Goal: Find specific page/section: Find specific page/section

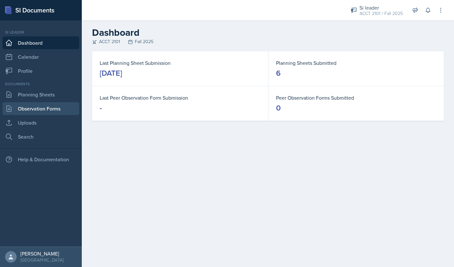
click at [60, 110] on link "Observation Forms" at bounding box center [41, 108] width 77 height 13
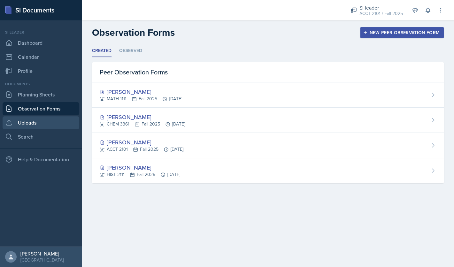
click at [49, 122] on link "Uploads" at bounding box center [41, 122] width 77 height 13
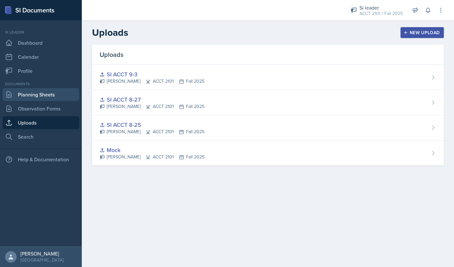
click at [63, 98] on link "Planning Sheets" at bounding box center [41, 94] width 77 height 13
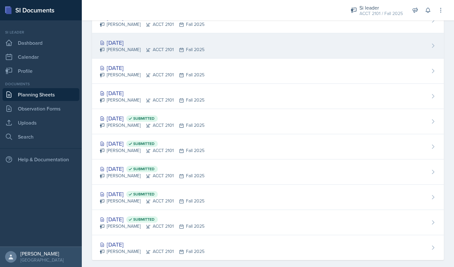
scroll to position [141, 0]
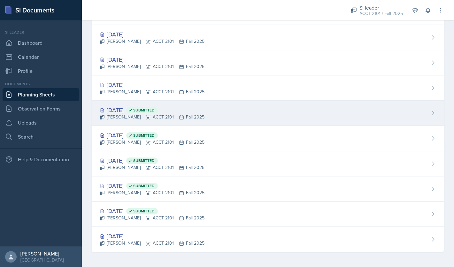
click at [131, 107] on div "[DATE] Submitted" at bounding box center [152, 110] width 105 height 9
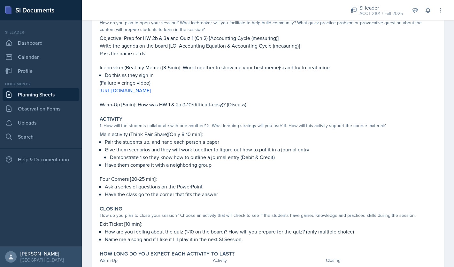
scroll to position [69, 0]
